Goal: Use online tool/utility

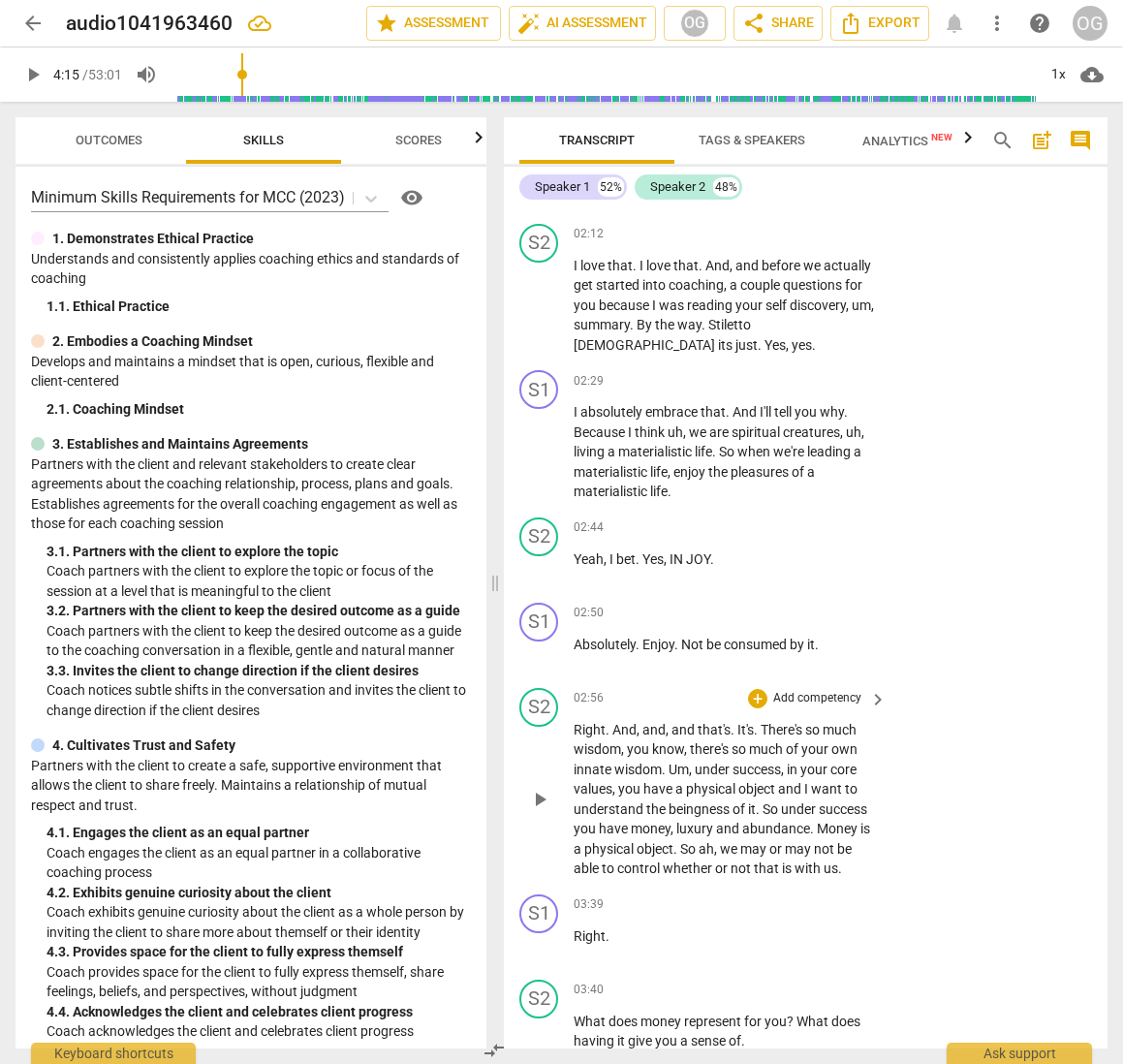
scroll to position [1506, 0]
click at [741, 723] on span "It's" at bounding box center [746, 728] width 17 height 16
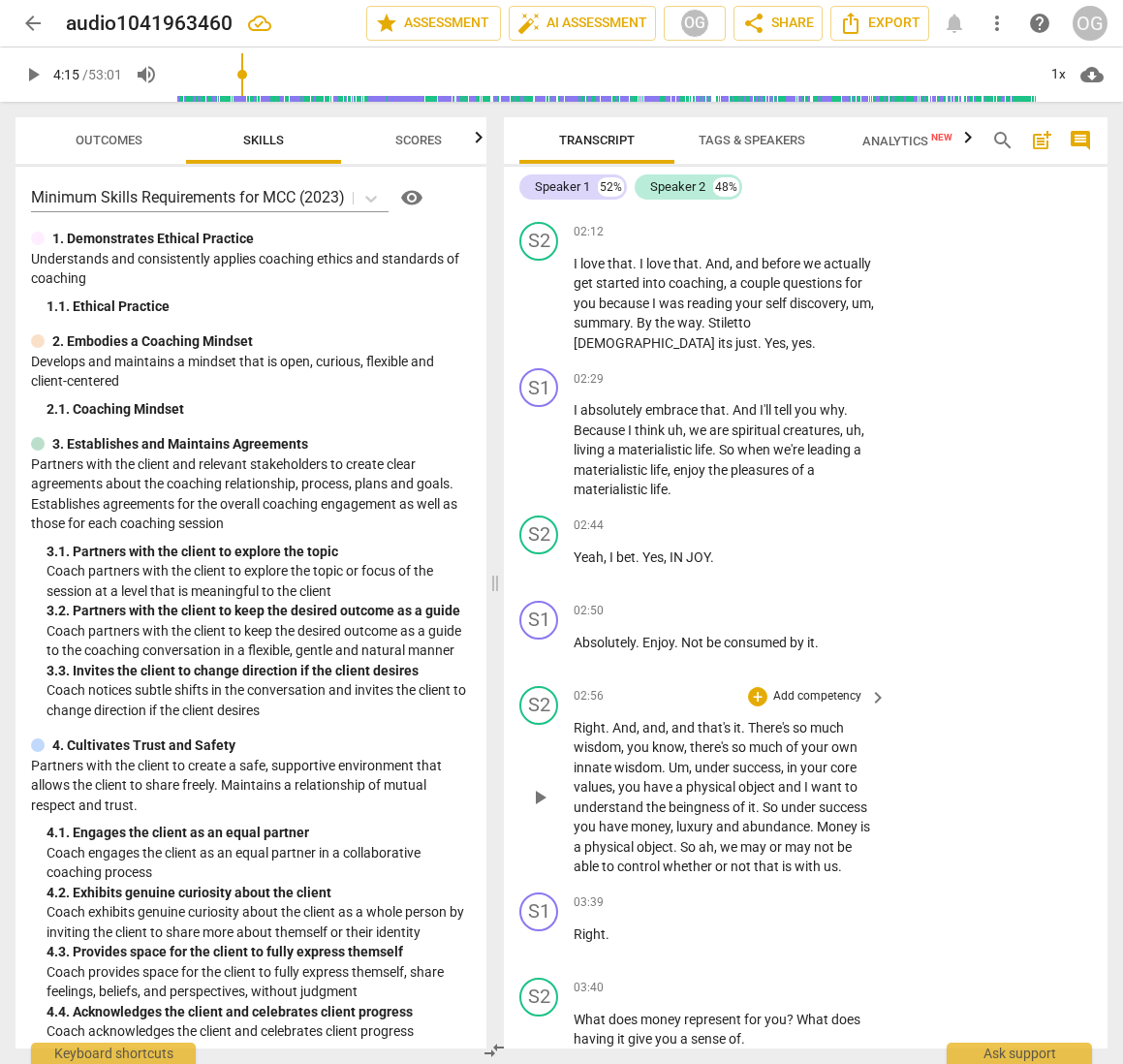
click at [544, 790] on span "play_arrow" at bounding box center [539, 796] width 23 height 23
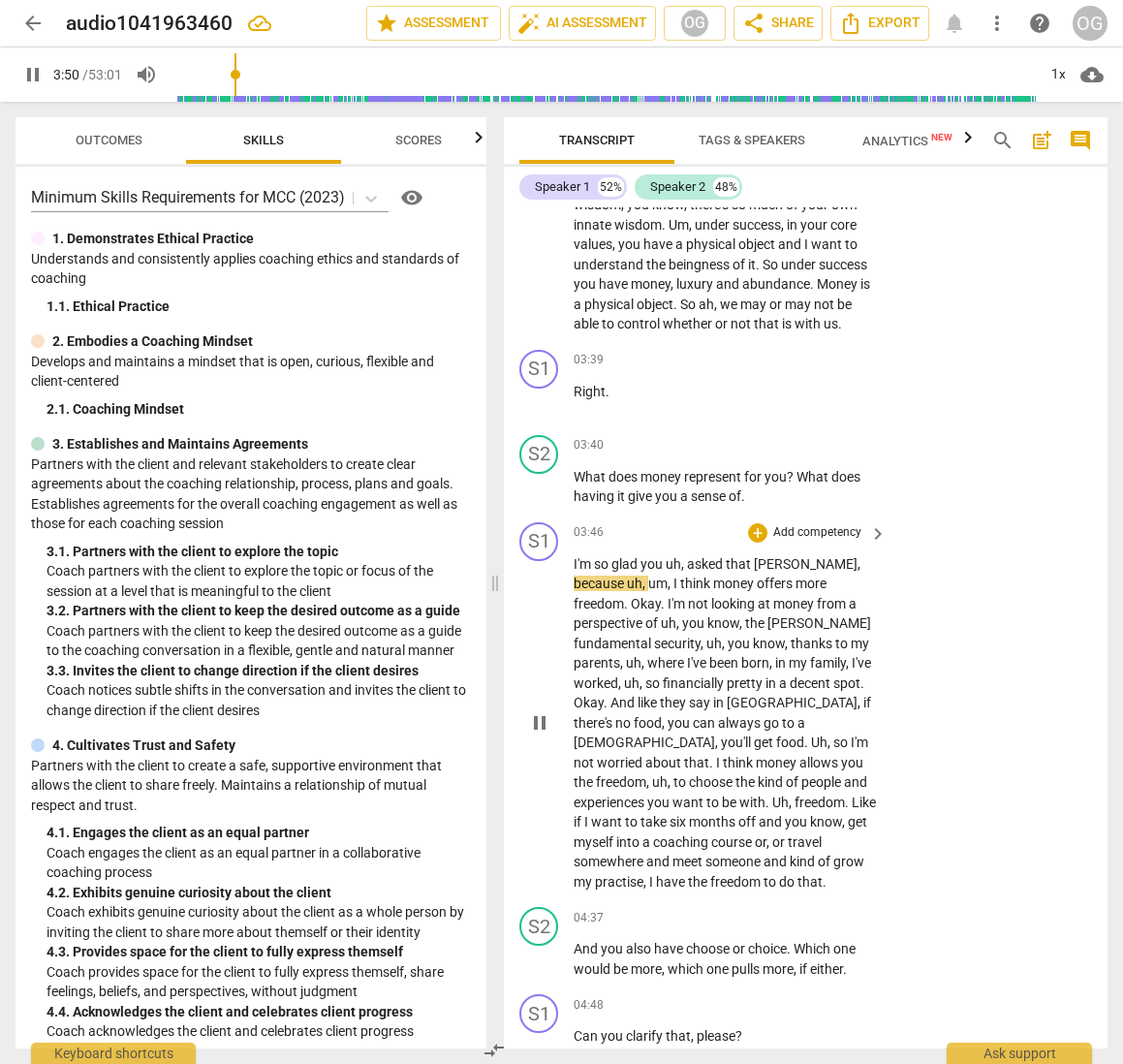
scroll to position [2053, 0]
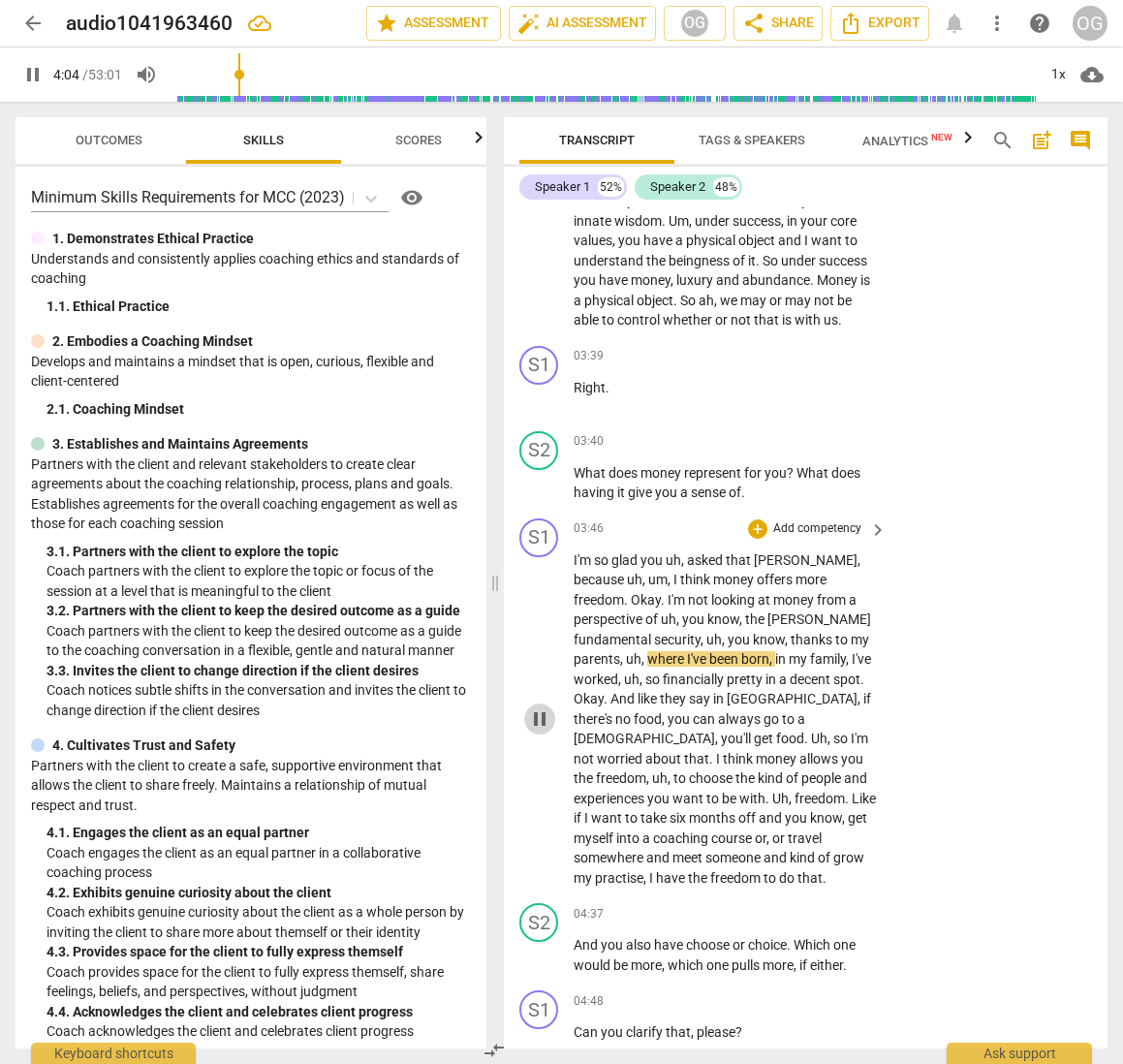
click at [544, 707] on span "pause" at bounding box center [539, 718] width 23 height 23
type input "245"
click at [866, 436] on span "keyboard_arrow_right" at bounding box center [877, 442] width 23 height 23
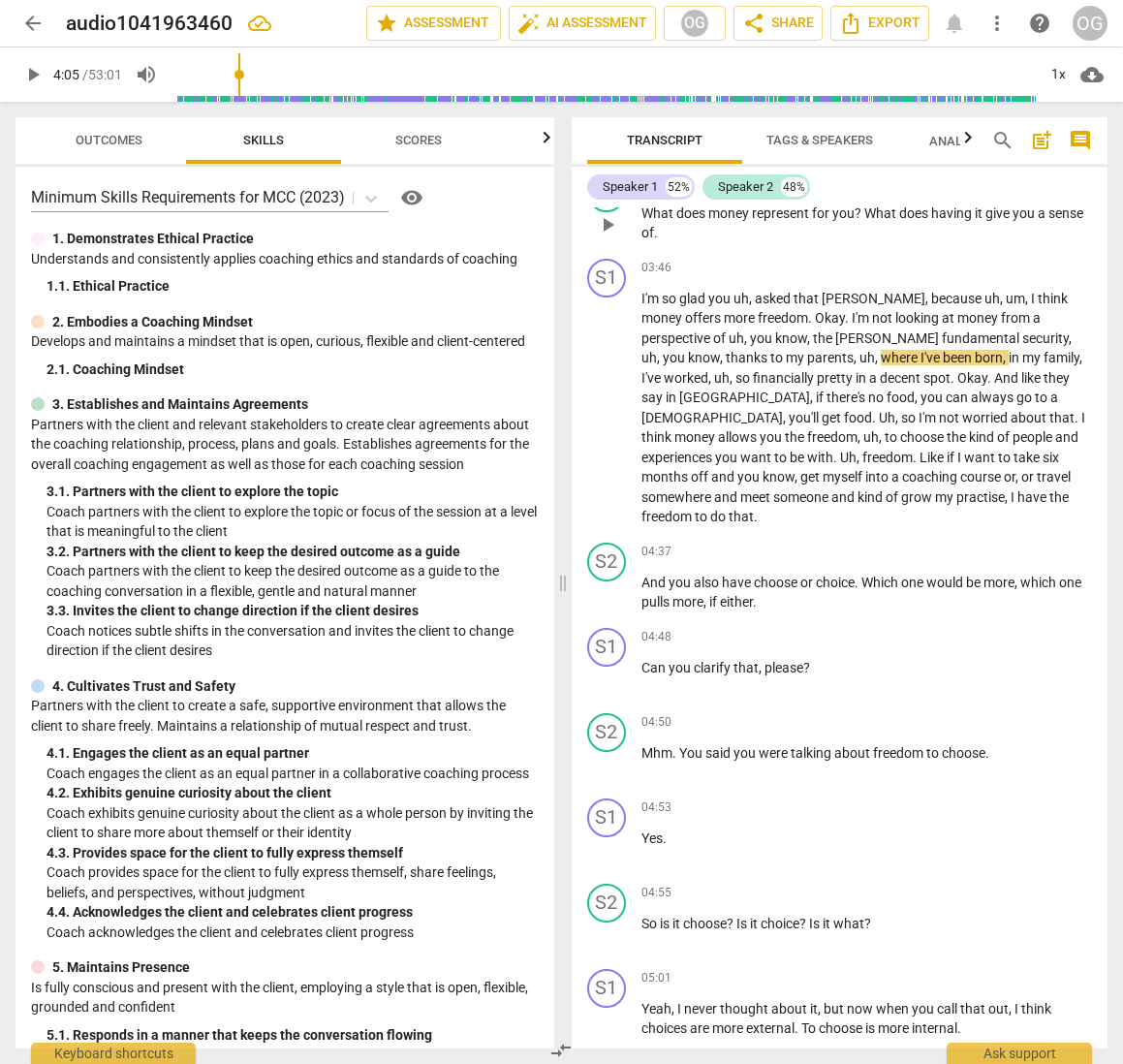
scroll to position [1817, 0]
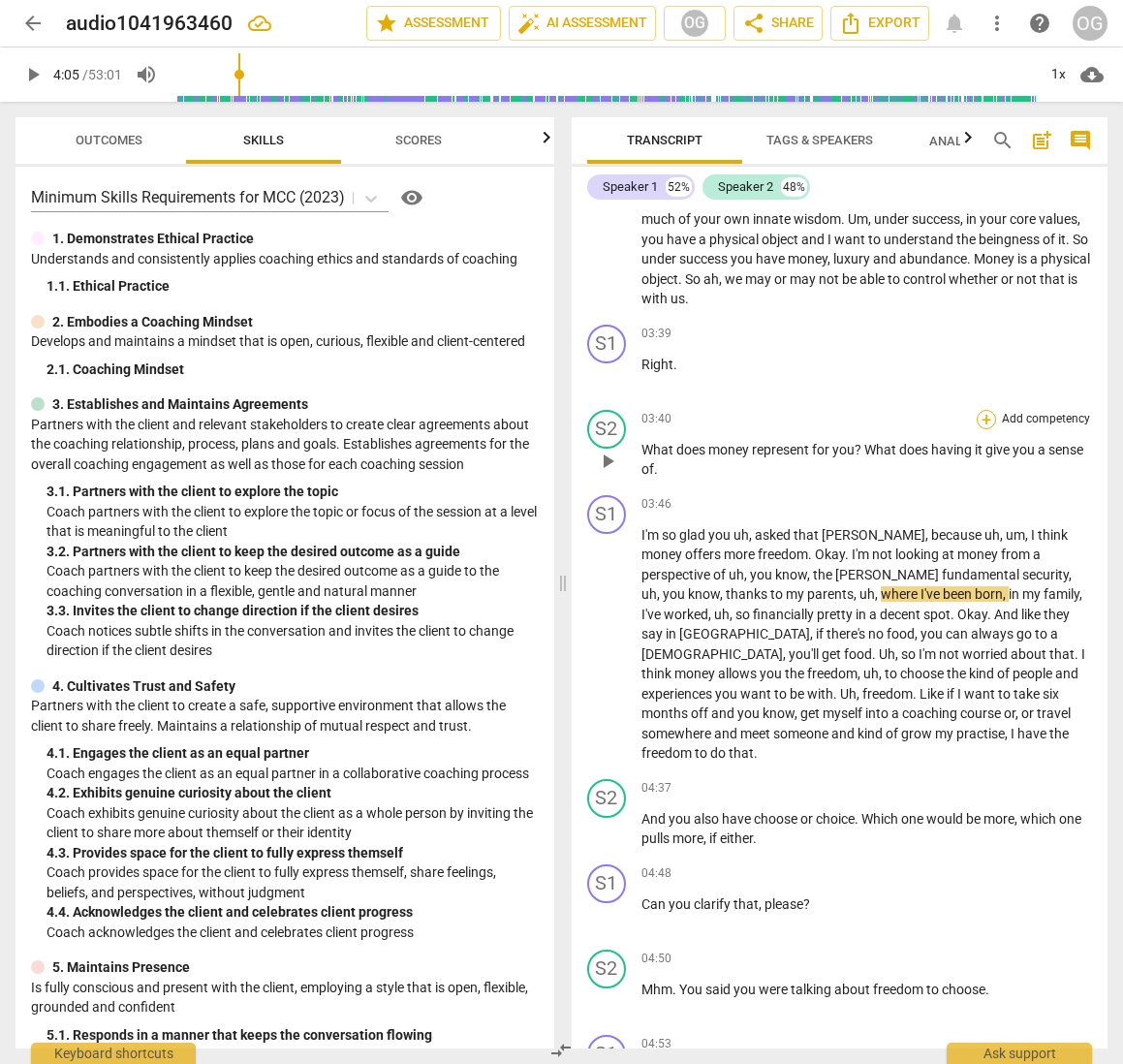
click at [985, 412] on div "+" at bounding box center [987, 419] width 20 height 20
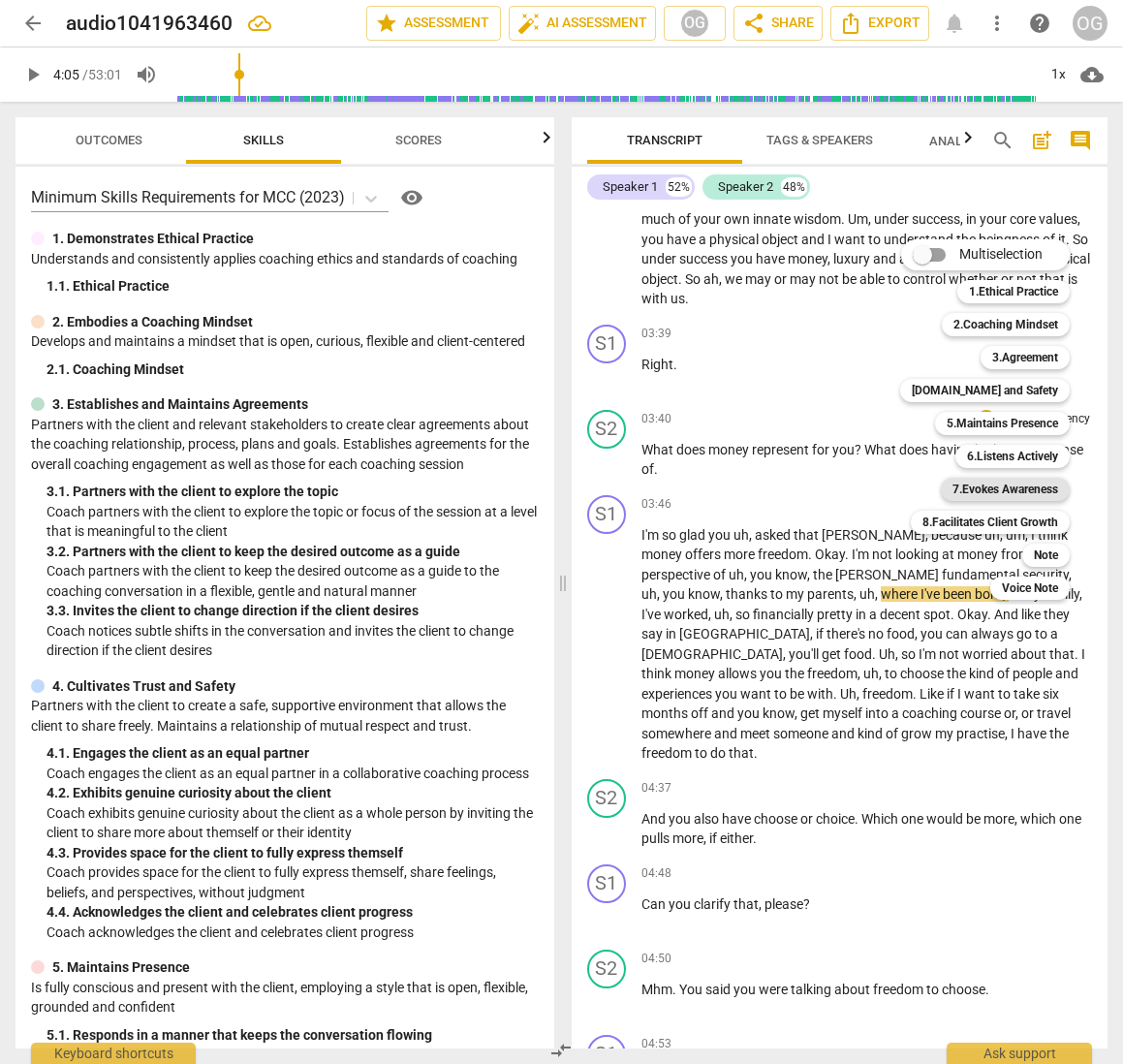
click at [988, 486] on b "7.Evokes Awareness" at bounding box center [1005, 489] width 105 height 23
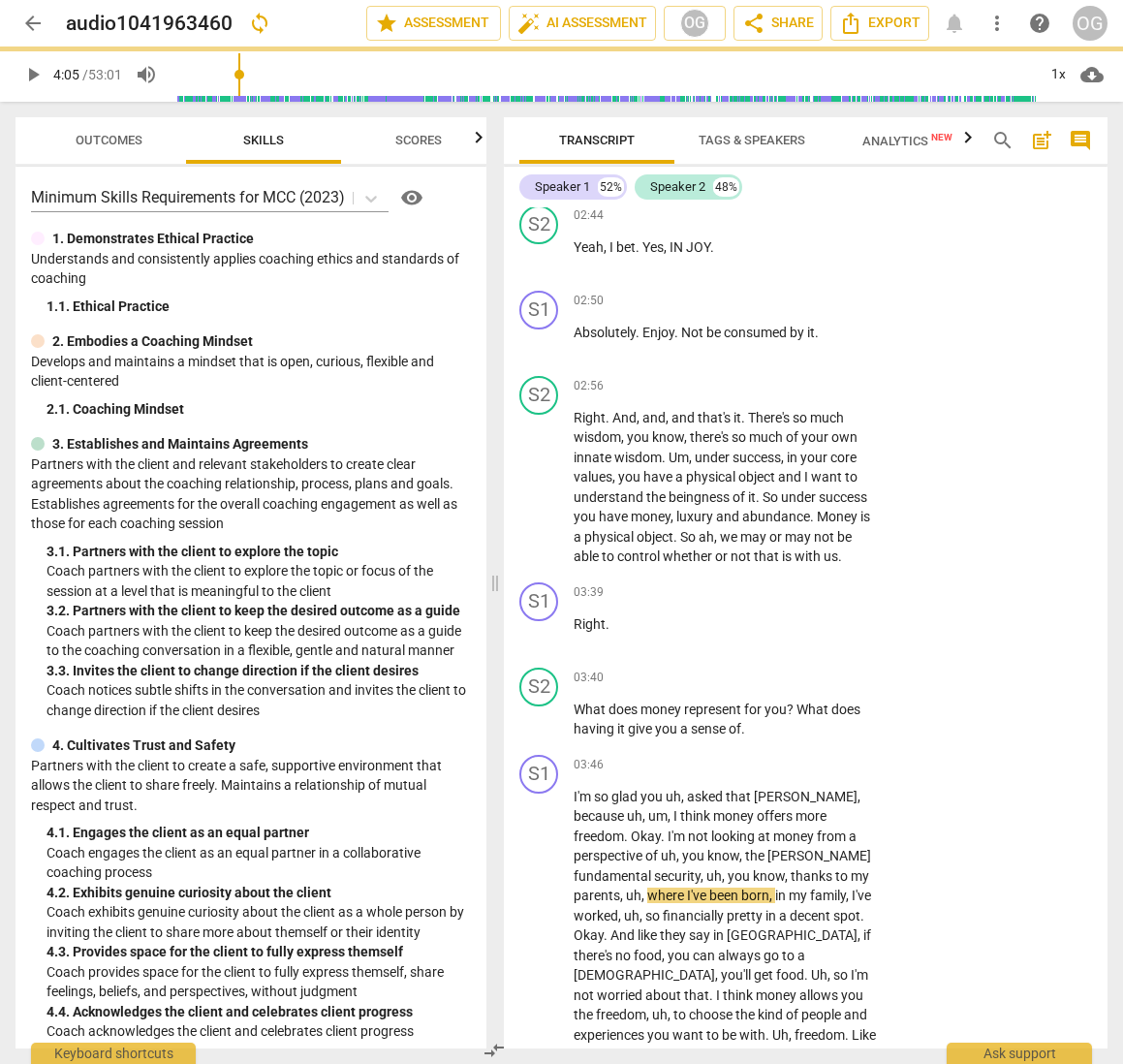
scroll to position [2053, 0]
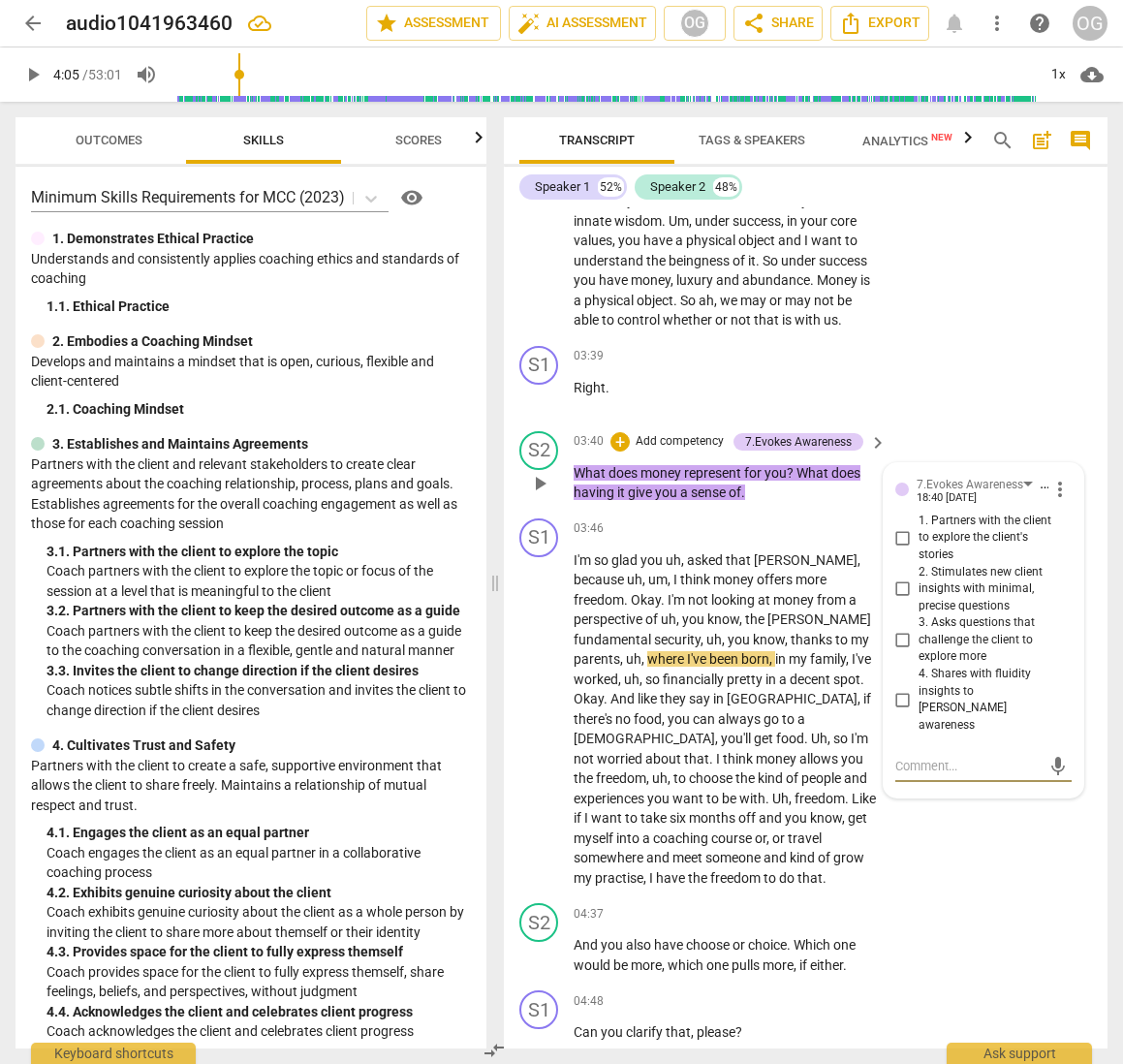
click at [895, 635] on input "3. Asks questions that challenge the client to explore more" at bounding box center [903, 640] width 31 height 23
checkbox input "true"
click at [900, 591] on input "2. Stimulates new client insights with minimal, precise questions" at bounding box center [903, 588] width 31 height 23
checkbox input "true"
click at [537, 483] on span "play_arrow" at bounding box center [539, 483] width 23 height 23
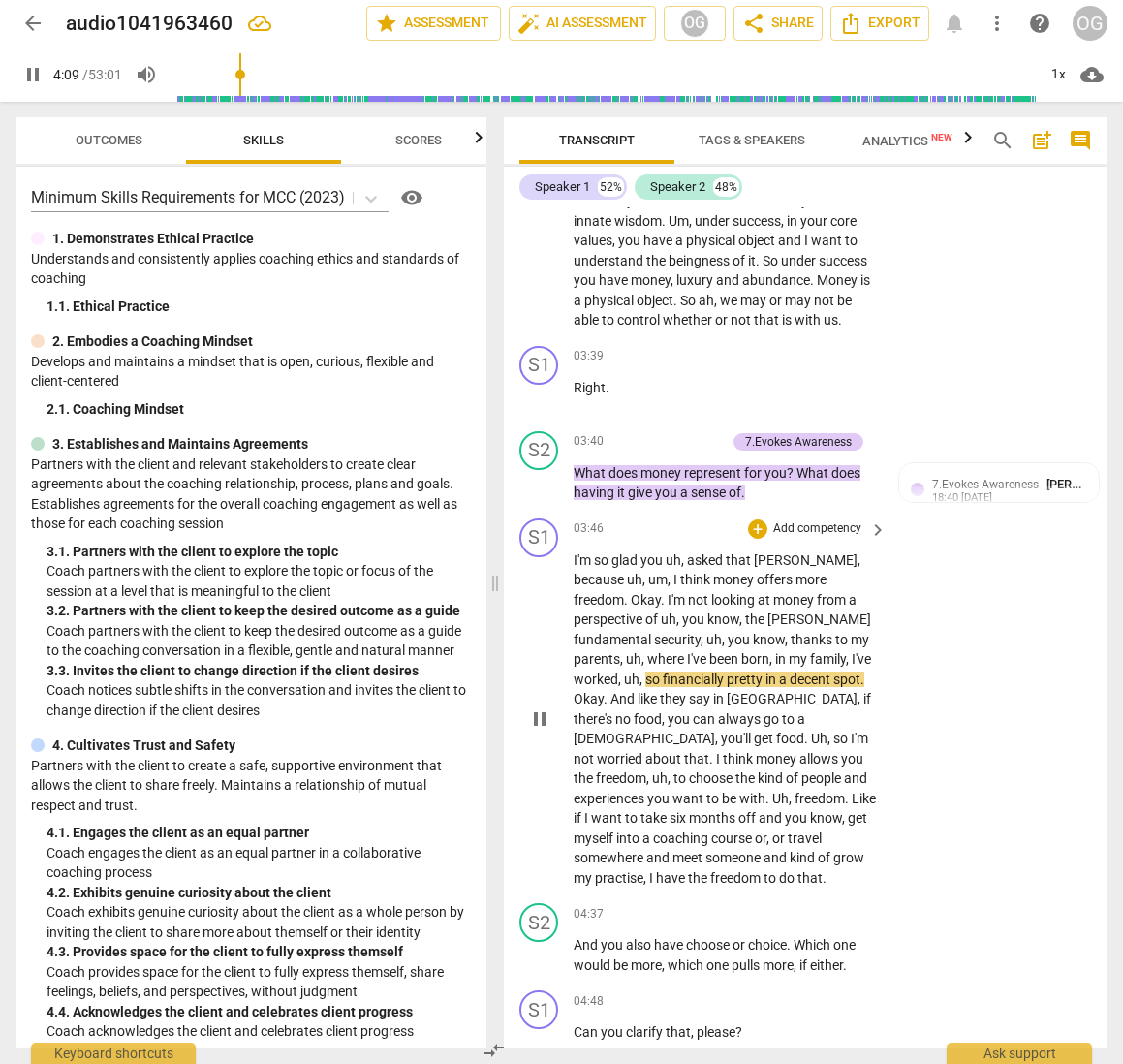
click at [770, 660] on span "," at bounding box center [773, 659] width 6 height 16
type input "250"
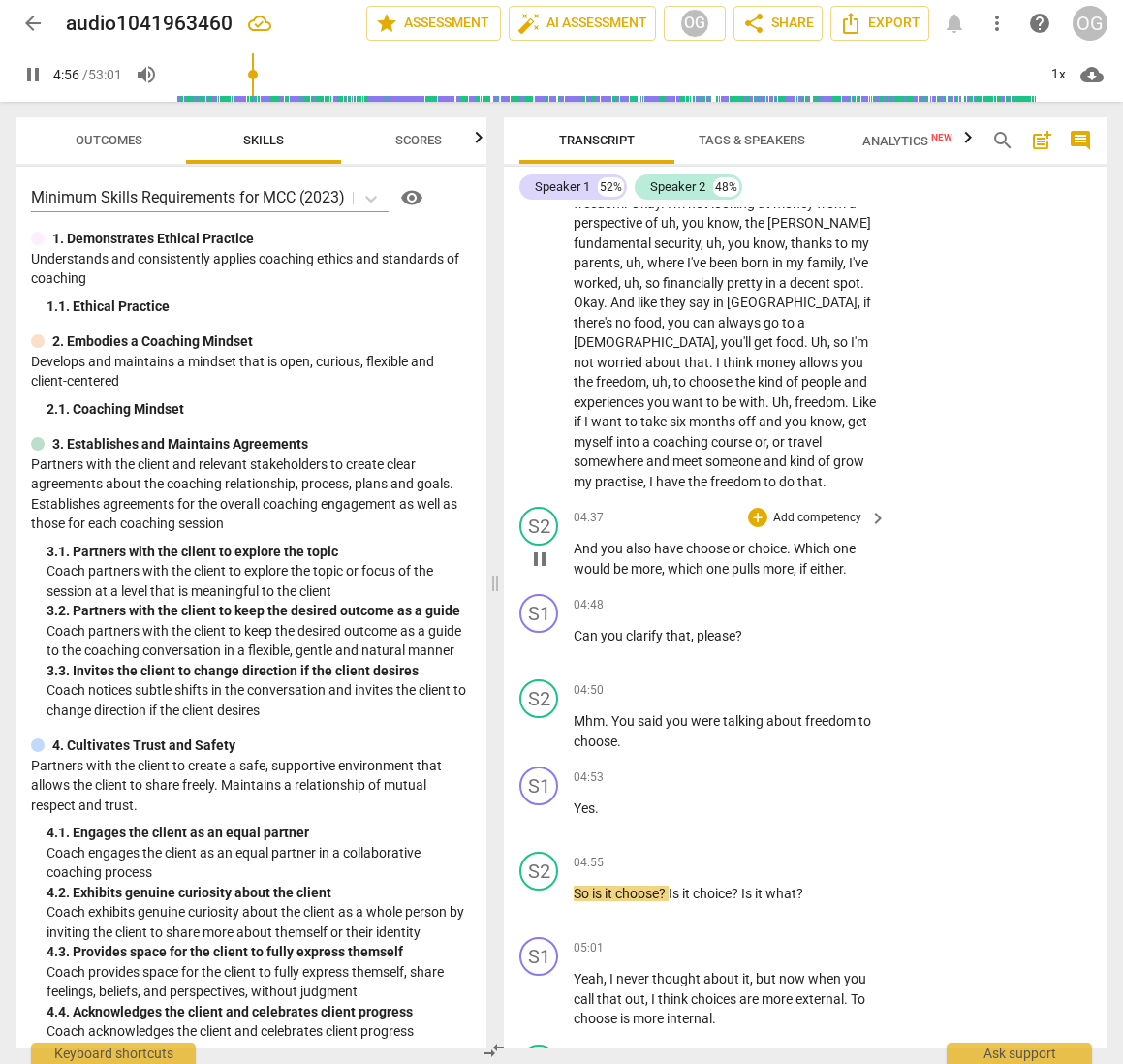
scroll to position [2453, 0]
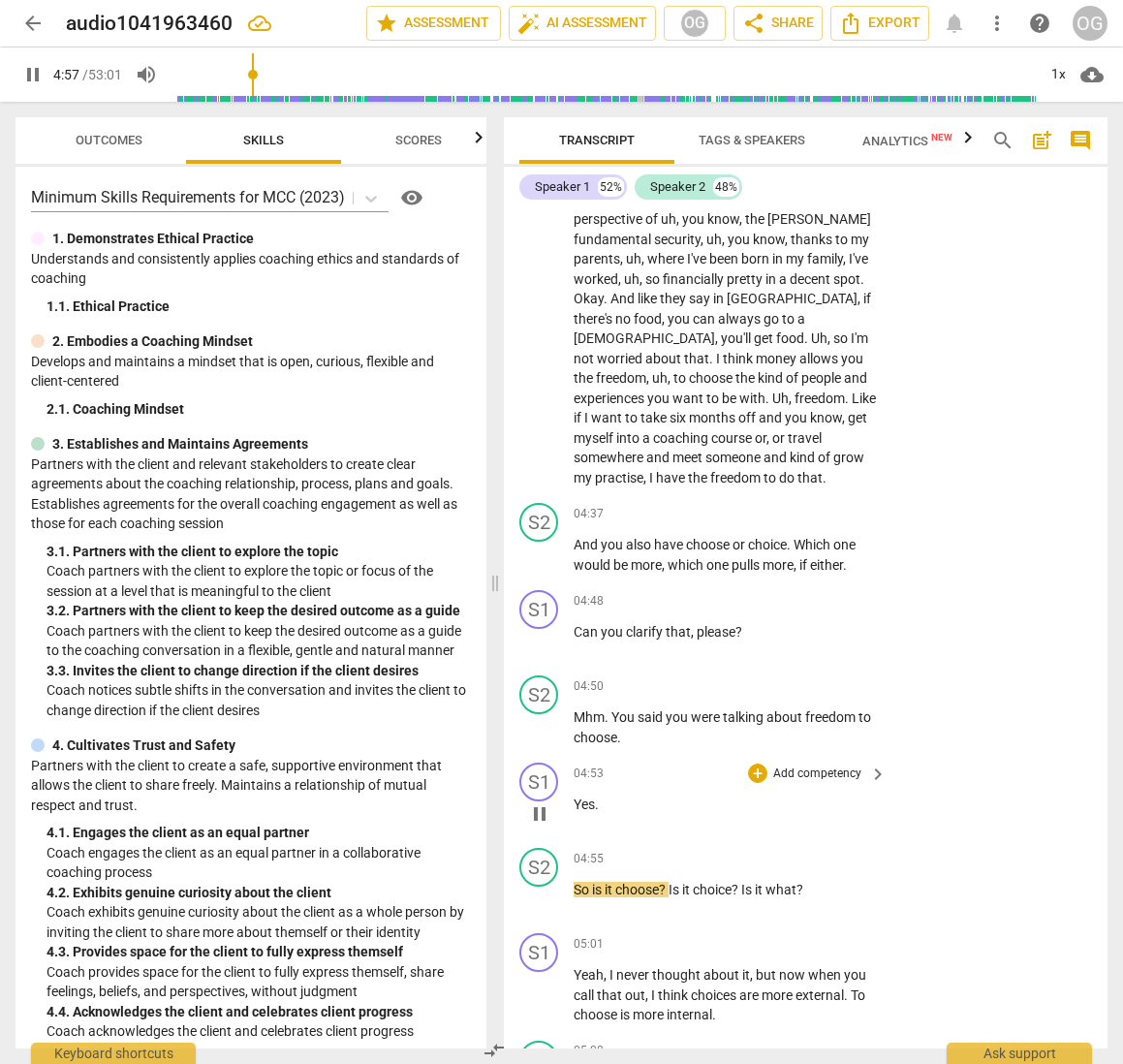
click at [526, 802] on span "pause" at bounding box center [540, 813] width 31 height 23
click at [539, 716] on span "play_arrow" at bounding box center [539, 727] width 23 height 23
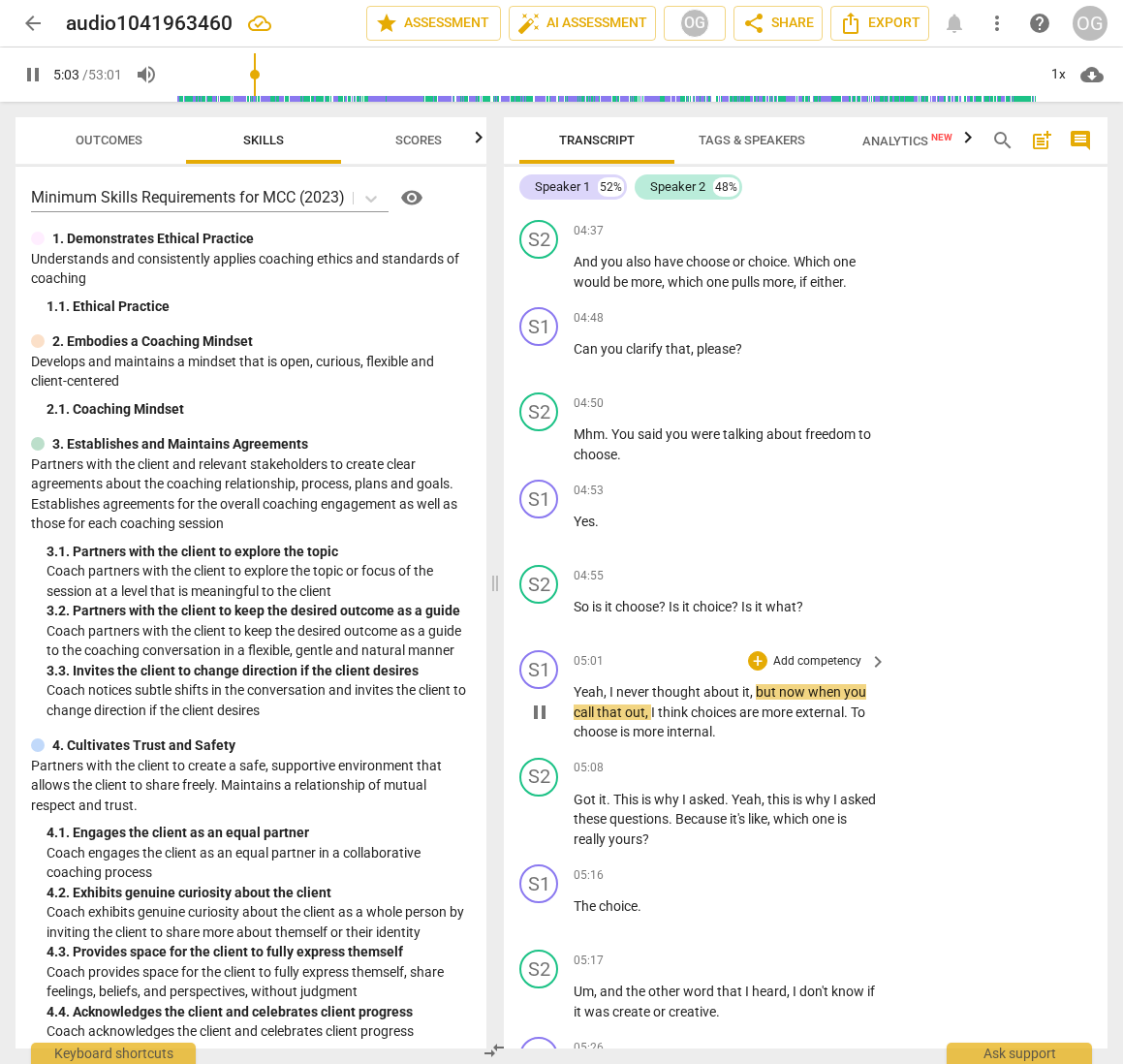
scroll to position [2738, 0]
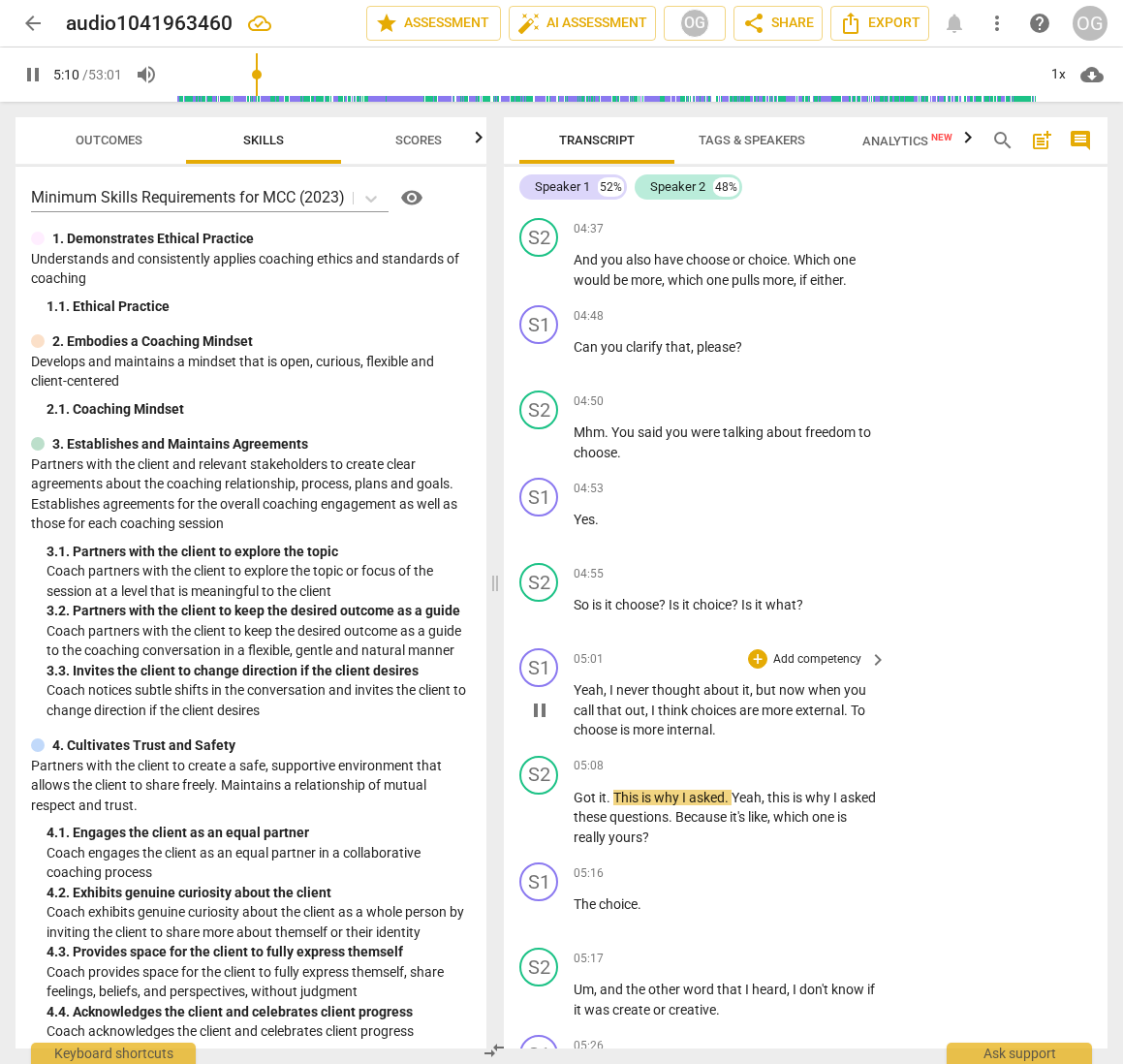
click at [539, 698] on span "pause" at bounding box center [539, 709] width 23 height 23
type input "311"
click at [836, 566] on p "Add competency" at bounding box center [817, 575] width 92 height 18
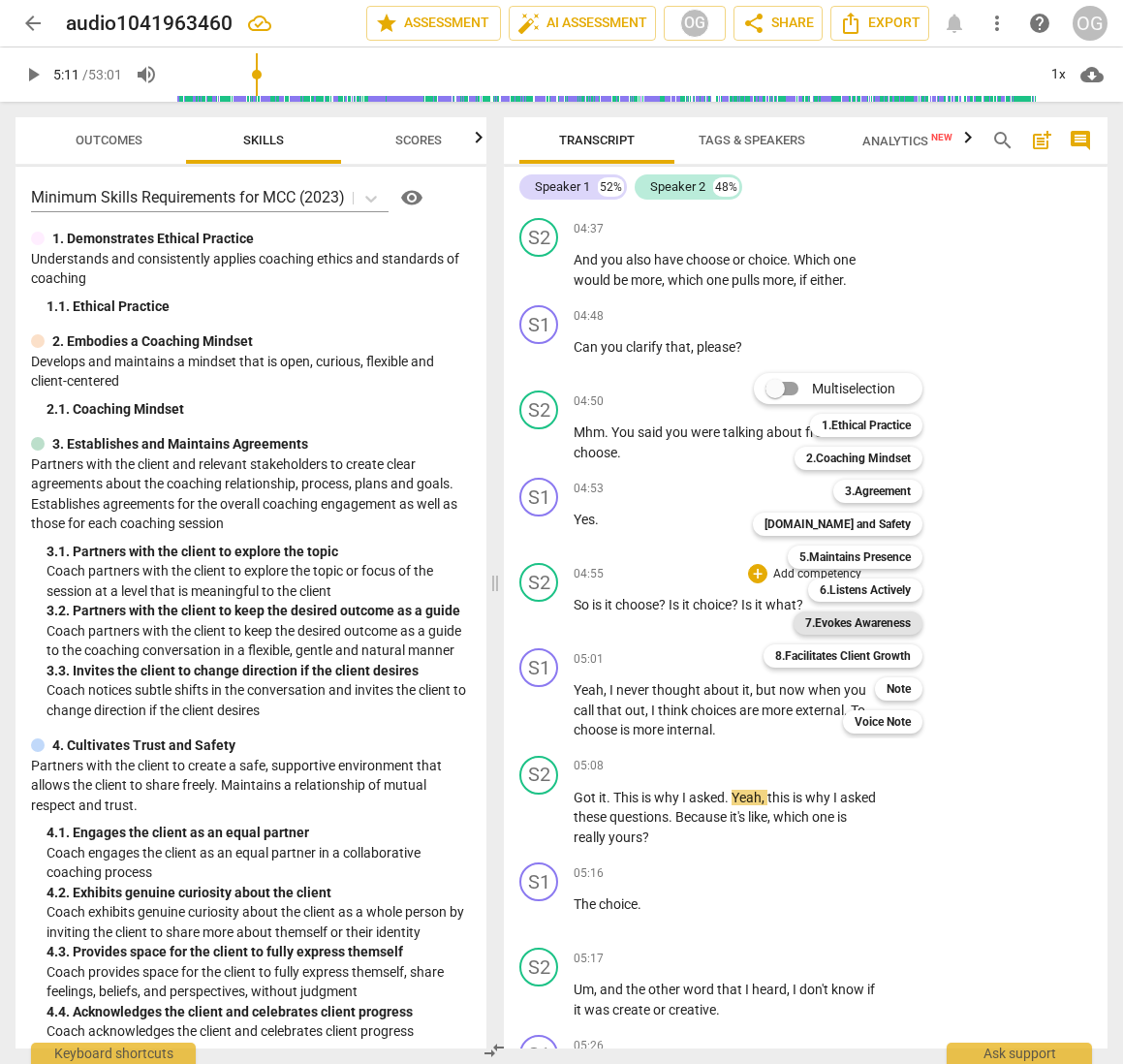
click at [858, 619] on b "7.Evokes Awareness" at bounding box center [858, 623] width 105 height 23
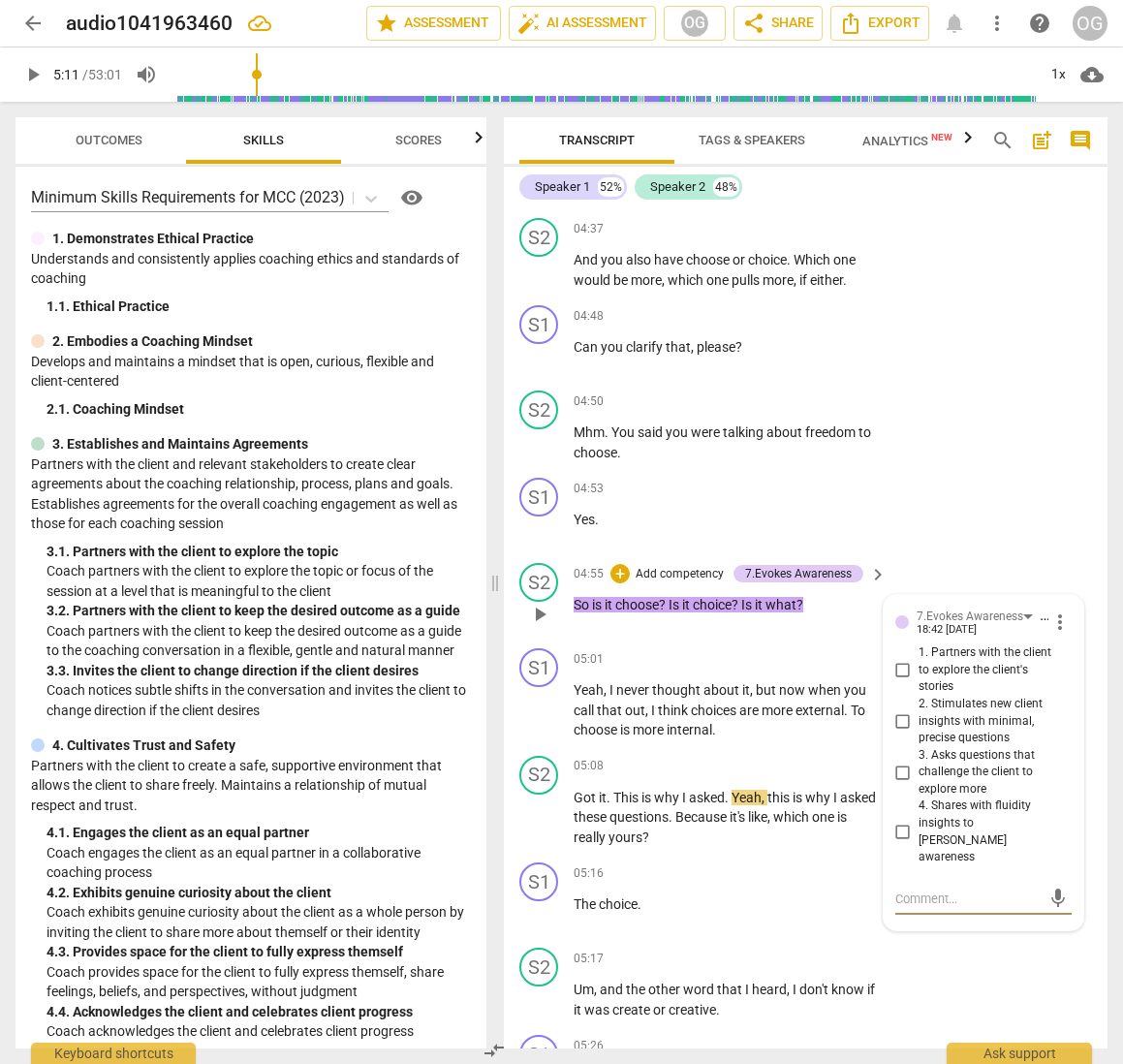
click at [896, 761] on input "3. Asks questions that challenge the client to explore more" at bounding box center [903, 771] width 31 height 23
checkbox input "true"
click at [866, 563] on span "keyboard_arrow_right" at bounding box center [877, 574] width 23 height 23
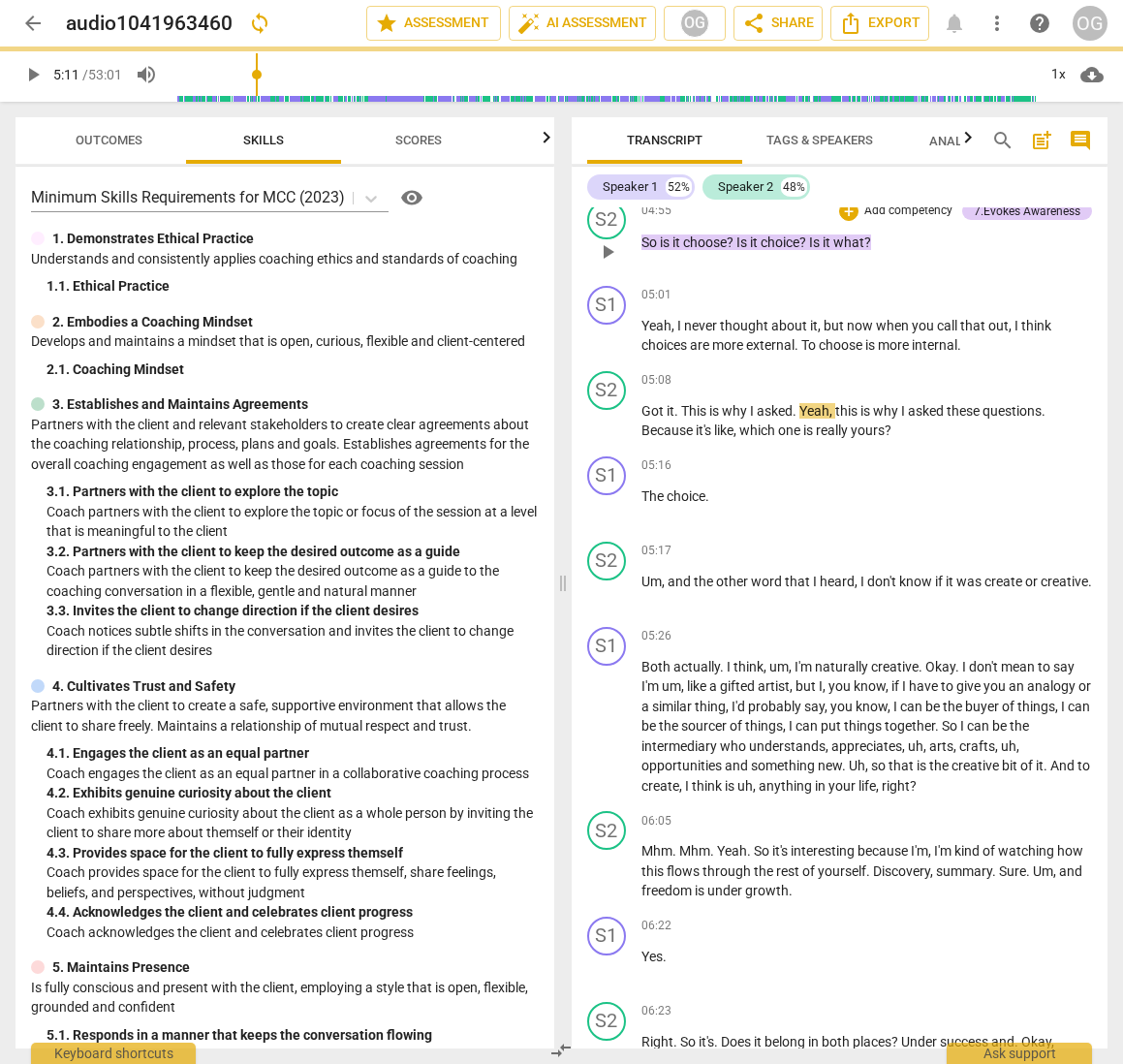
scroll to position [2380, 0]
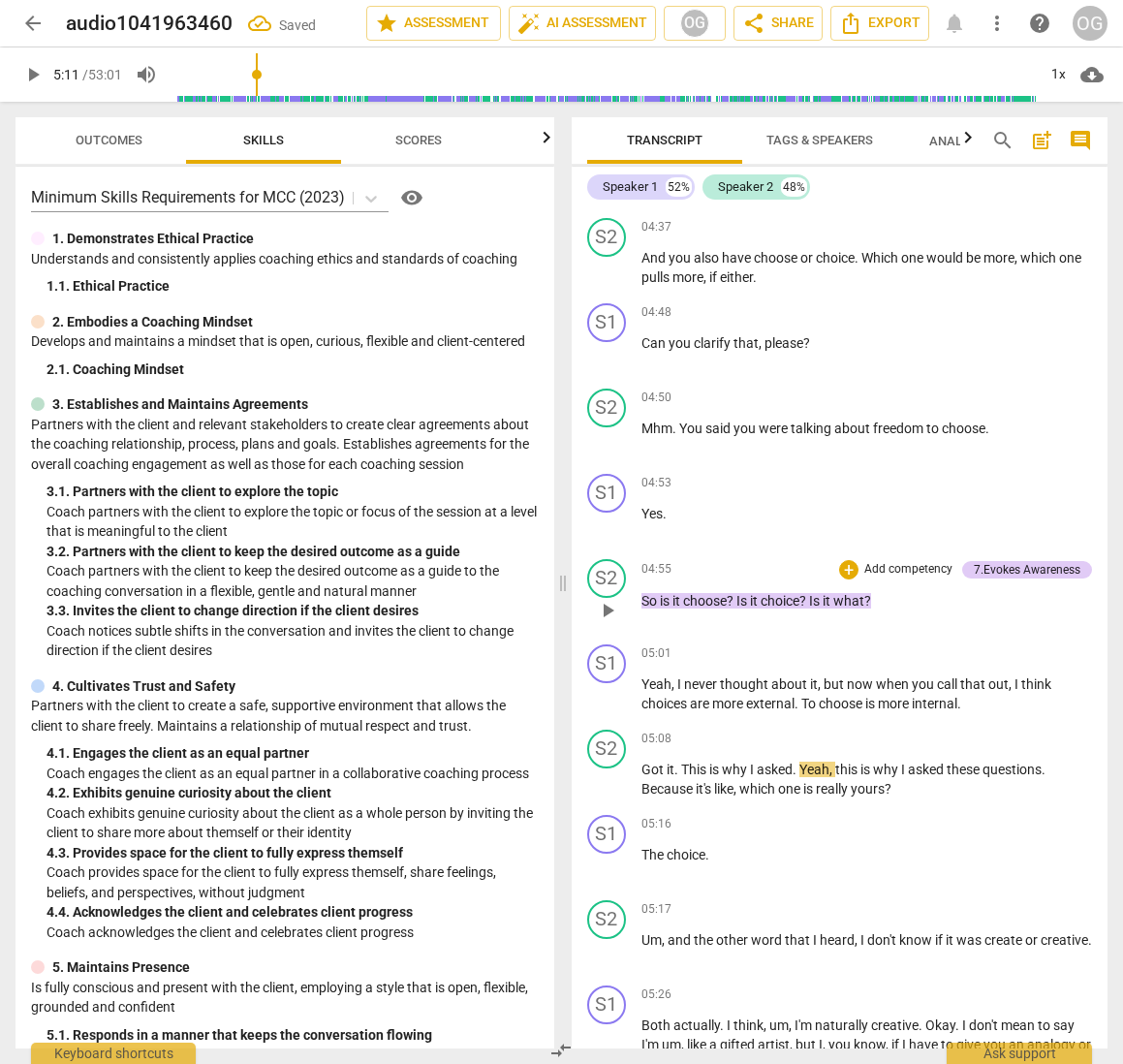
click at [875, 561] on p "Add competency" at bounding box center [909, 570] width 92 height 18
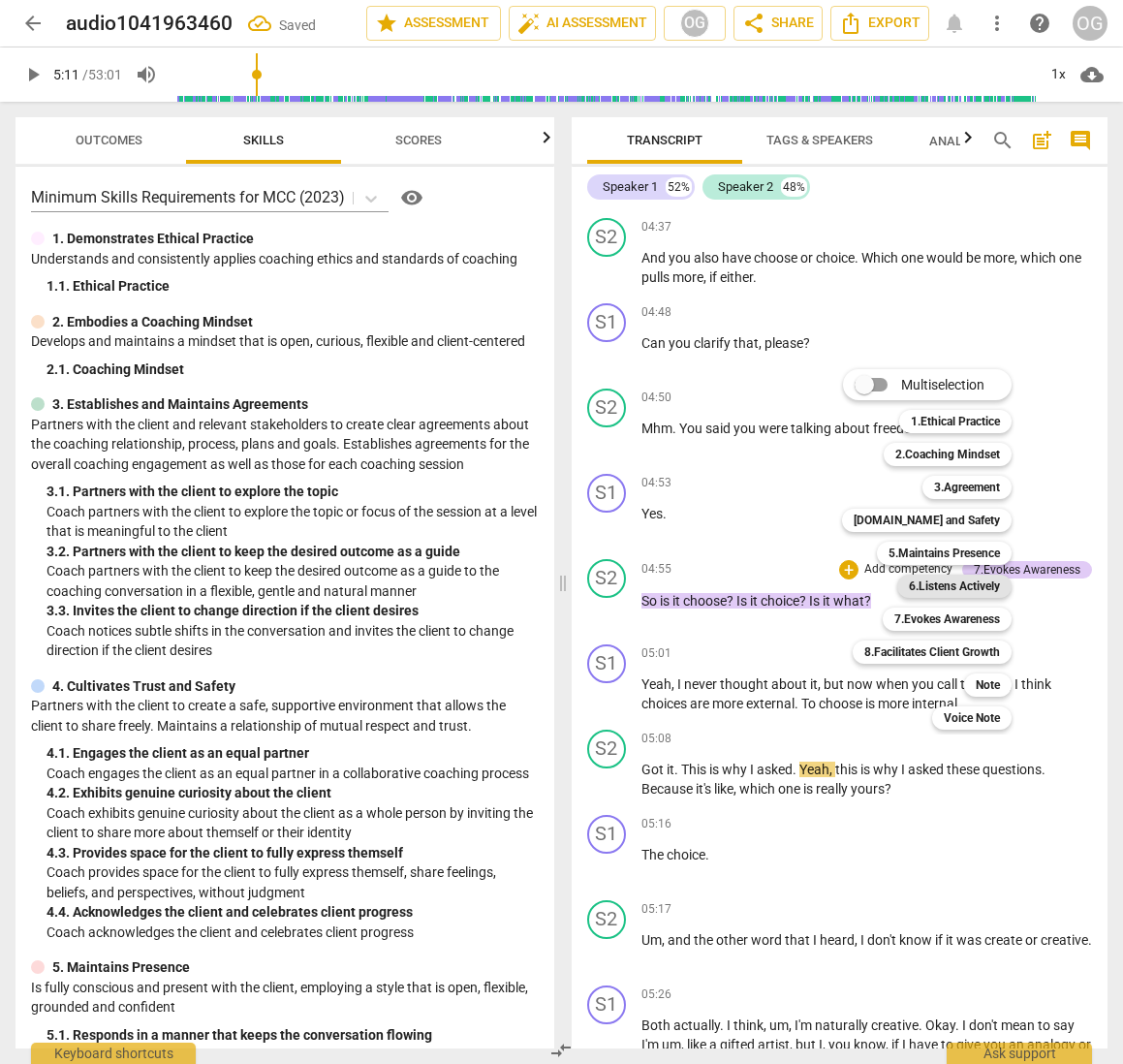
click at [936, 587] on b "6.Listens Actively" at bounding box center [954, 585] width 91 height 23
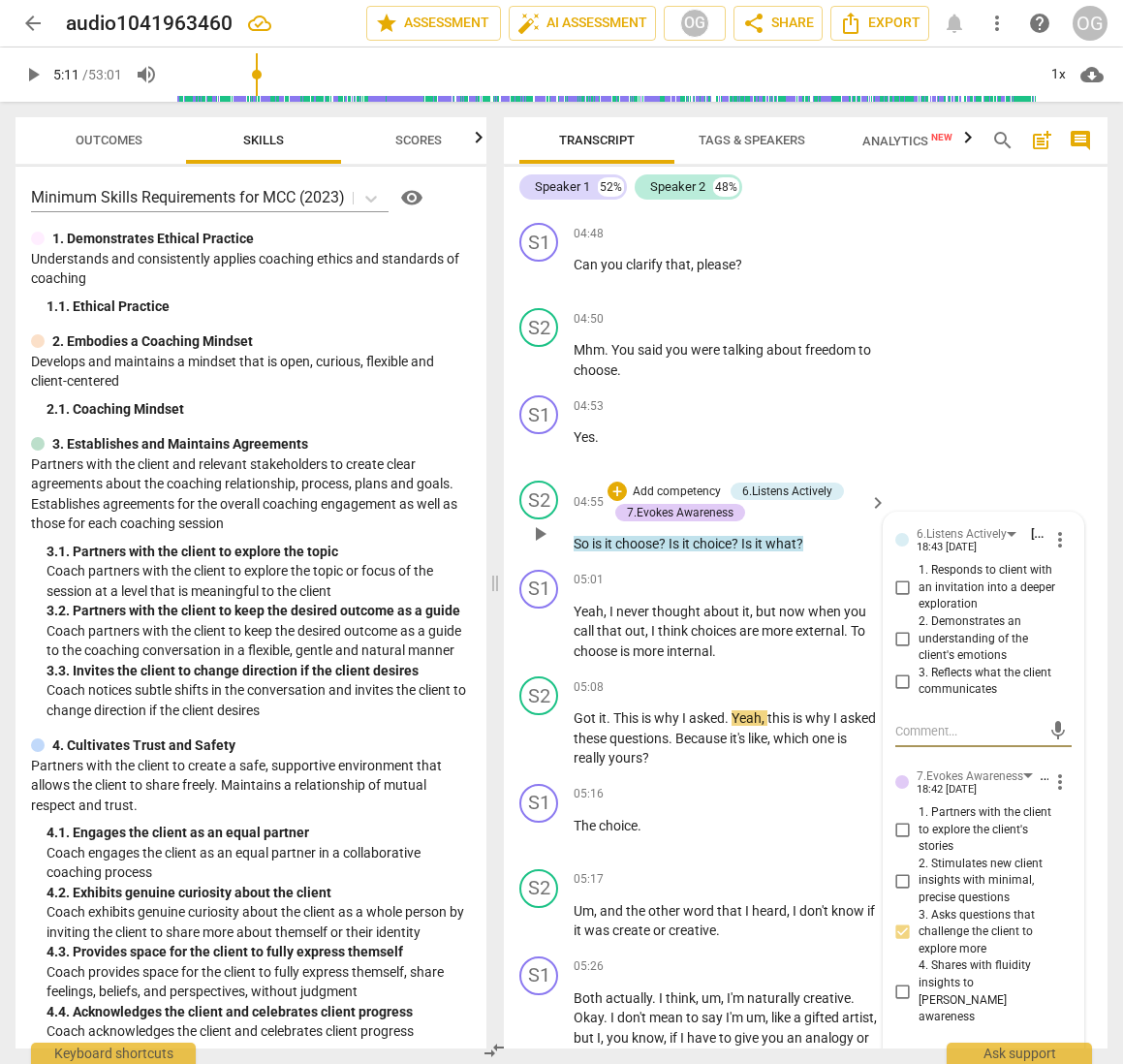
scroll to position [2822, 0]
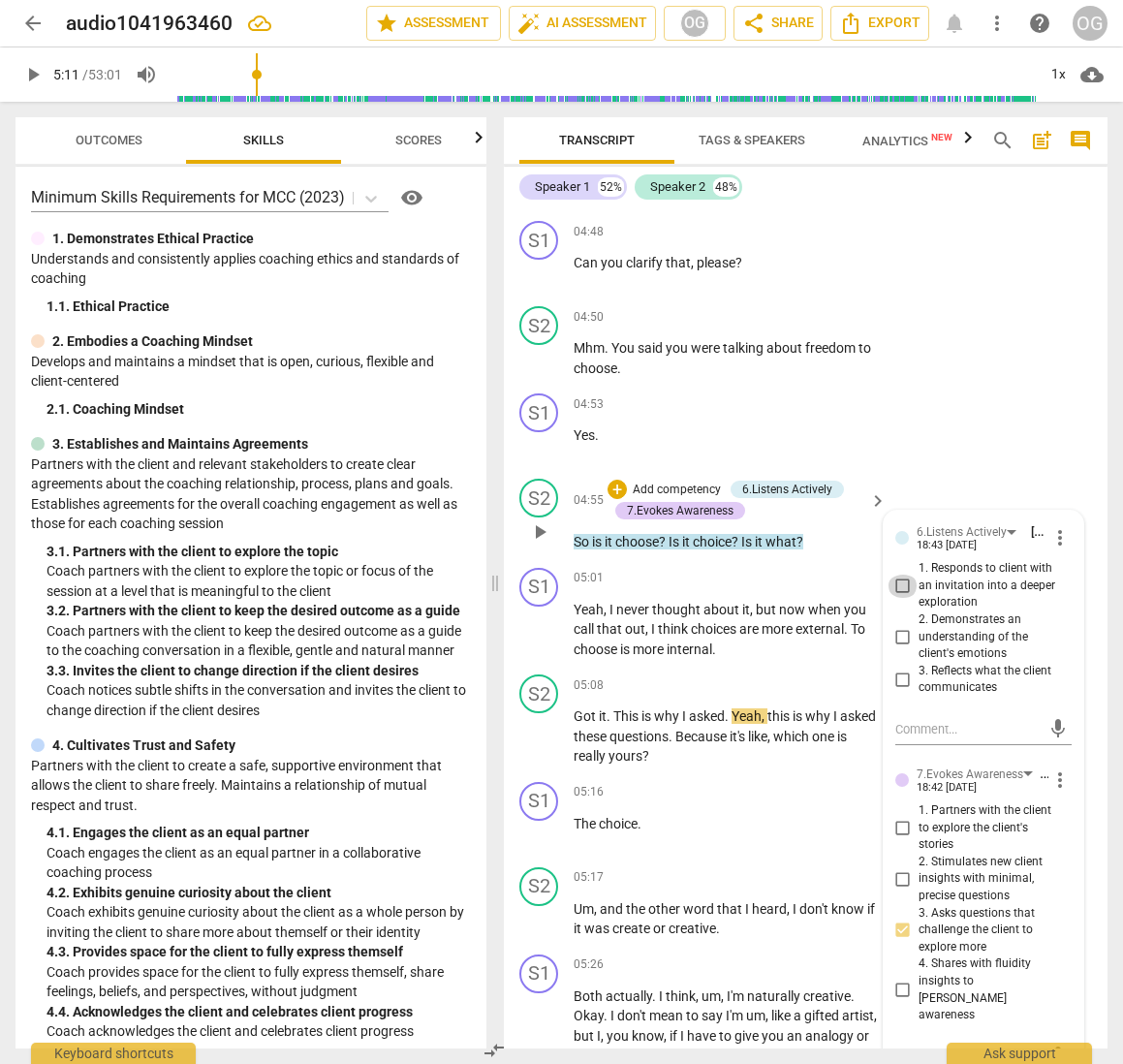
click at [896, 574] on input "1. Responds to client with an invitation into a deeper exploration" at bounding box center [903, 585] width 31 height 23
checkbox input "true"
click at [538, 725] on span "play_arrow" at bounding box center [539, 736] width 23 height 23
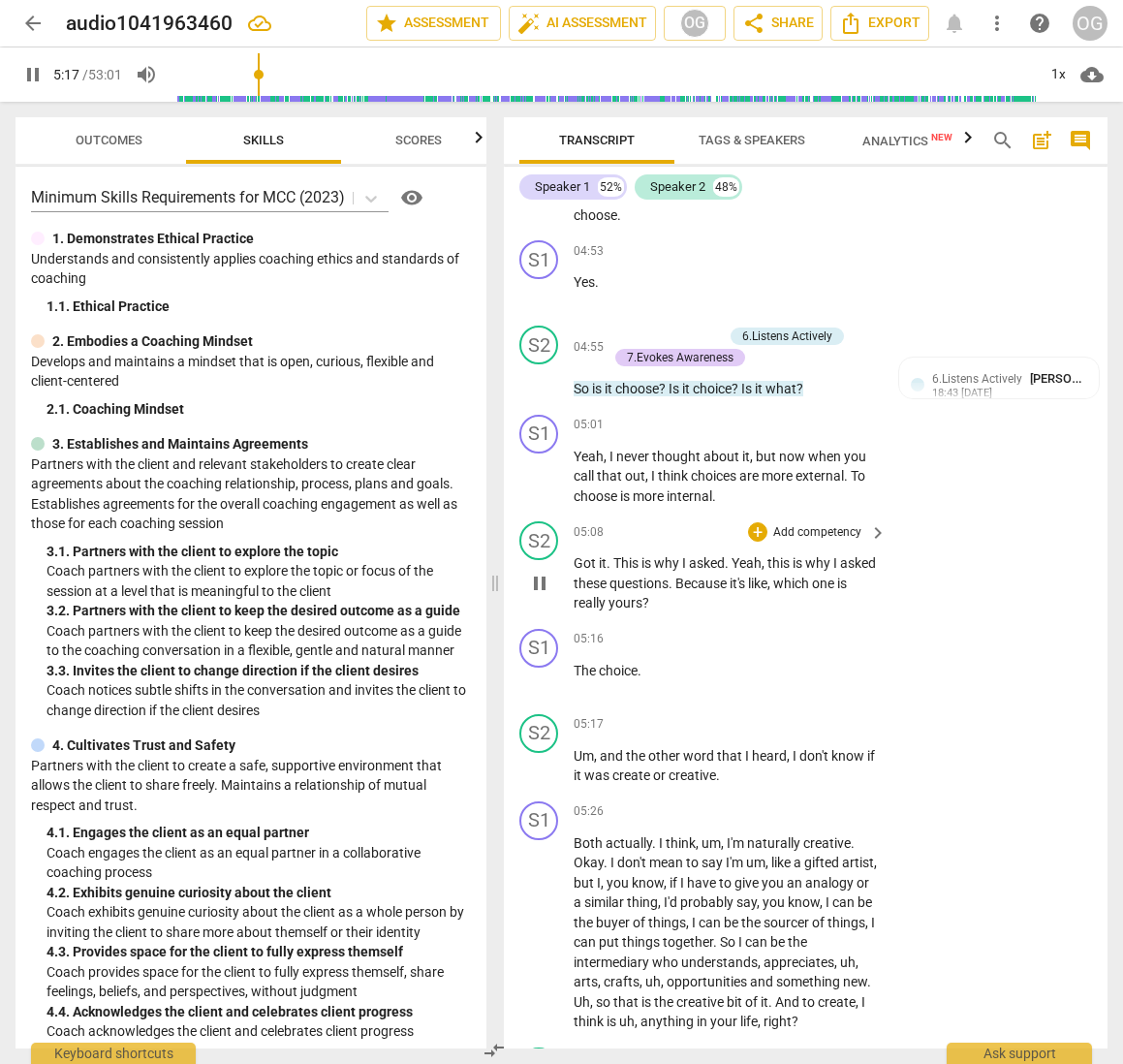
scroll to position [2979, 0]
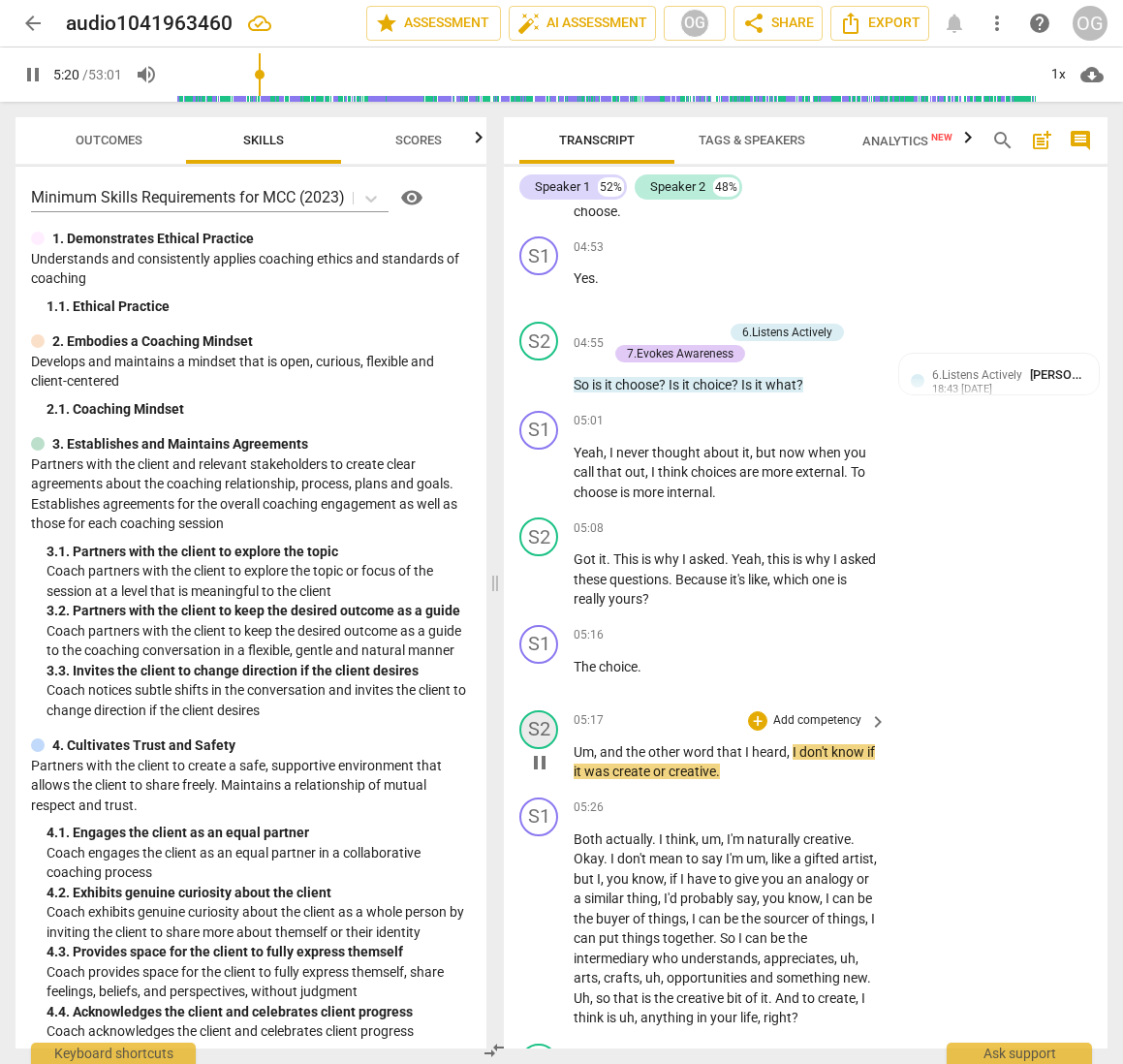
click at [543, 710] on div "S2" at bounding box center [539, 729] width 39 height 39
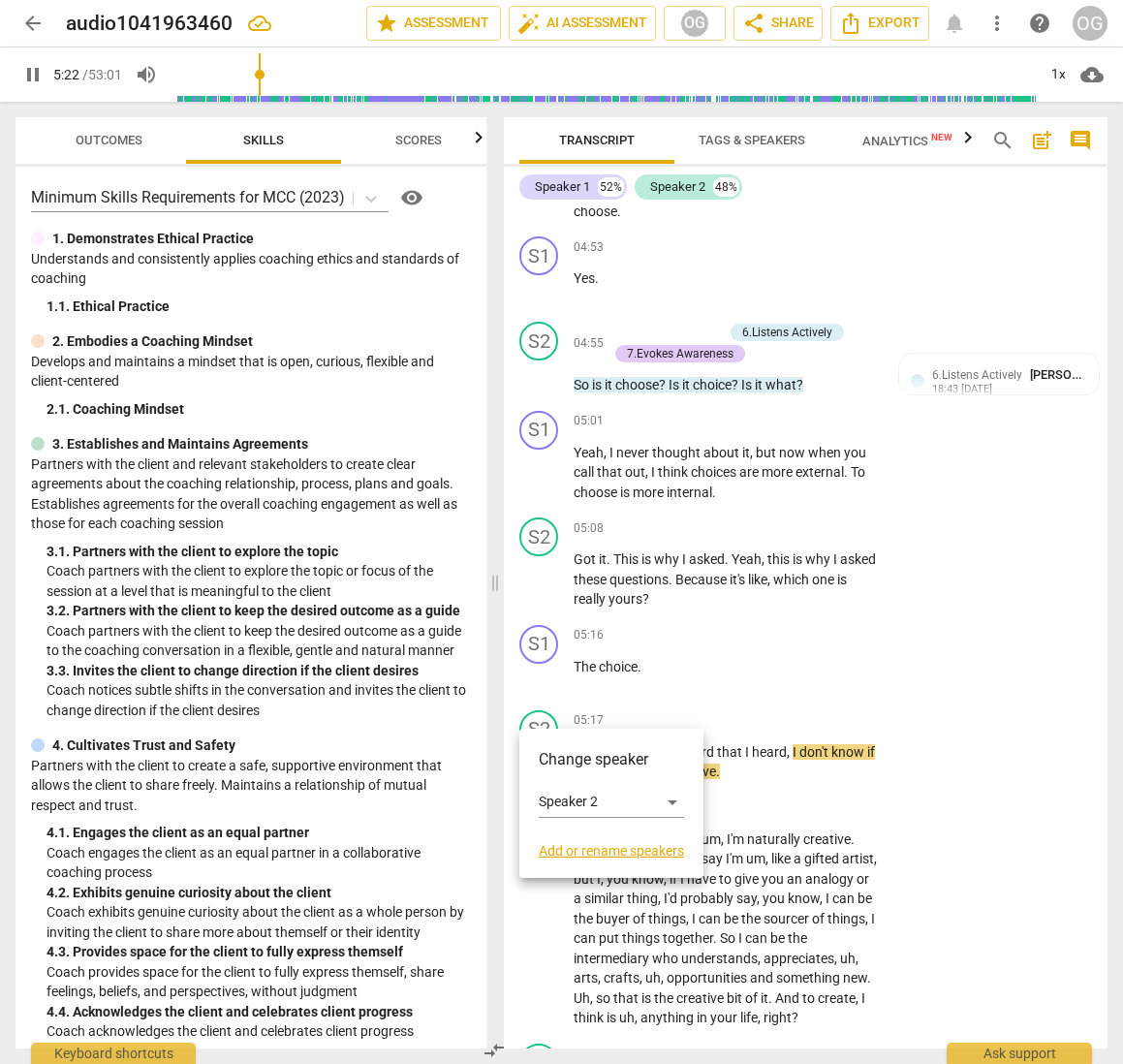
click at [555, 651] on div at bounding box center [562, 532] width 1123 height 1064
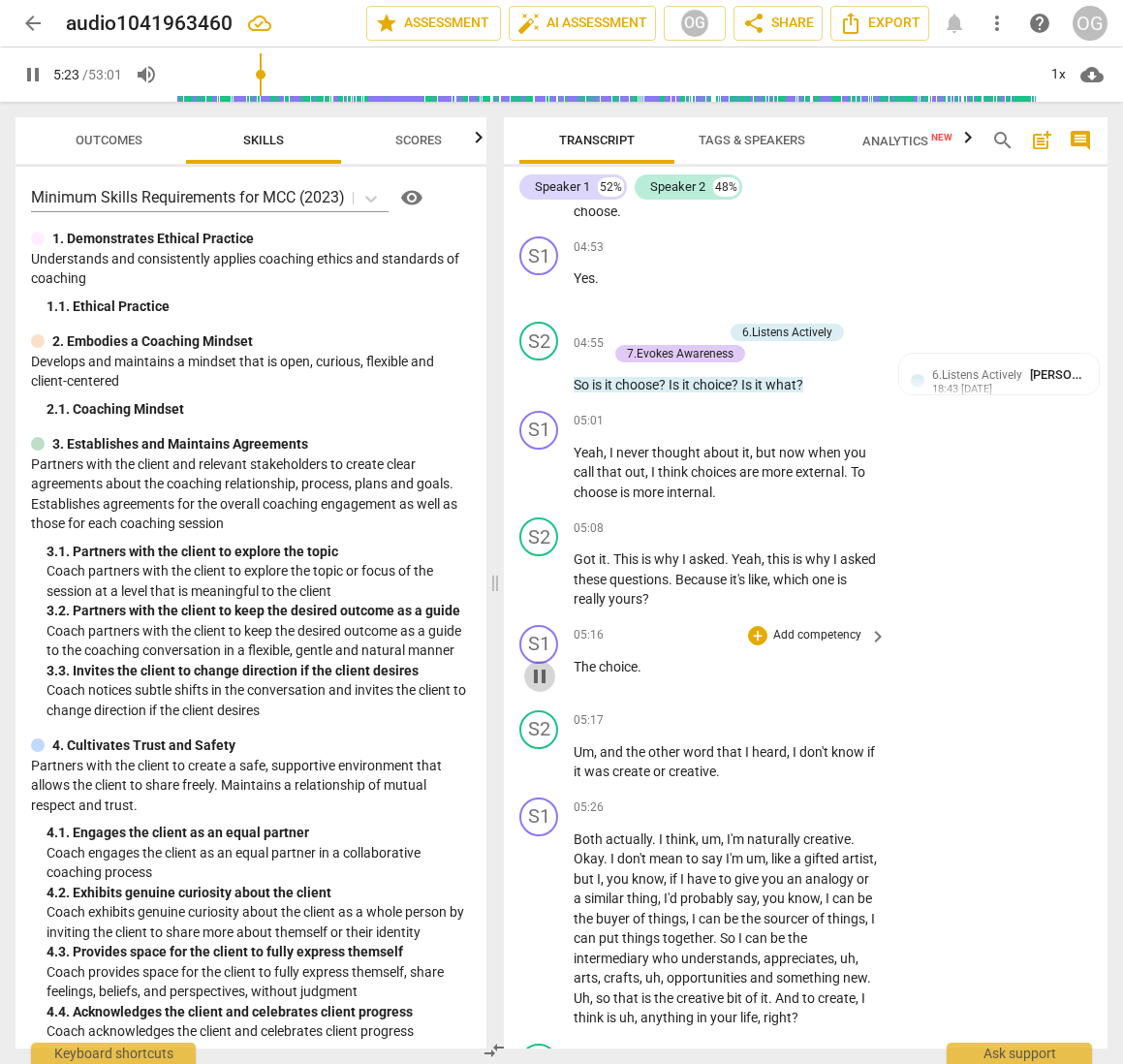
click at [533, 664] on span "pause" at bounding box center [539, 675] width 23 height 23
type input "324"
